Goal: Find specific page/section: Find specific page/section

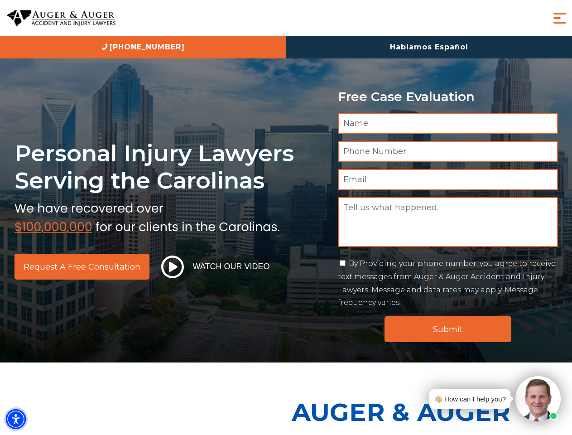
click at [16, 419] on img "Accessibility Menu" at bounding box center [16, 419] width 20 height 20
